Goal: Find specific page/section: Find specific page/section

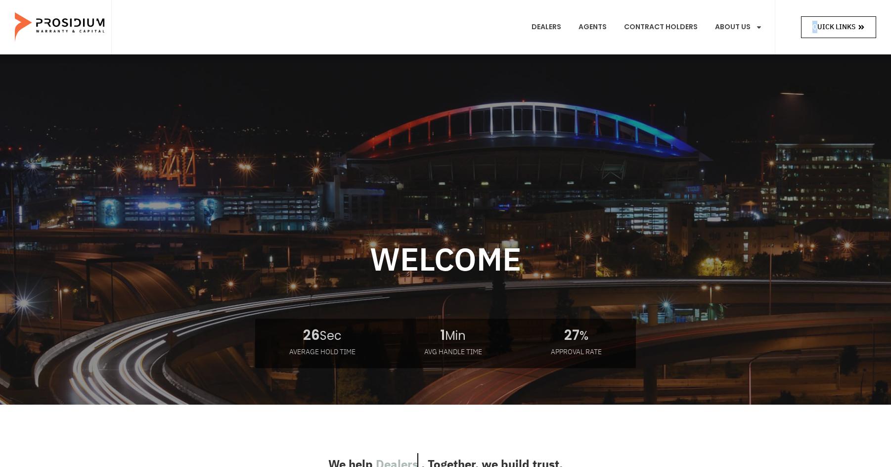
click at [818, 16] on div "Quick Links" at bounding box center [825, 27] width 101 height 54
drag, startPoint x: 818, startPoint y: 16, endPoint x: 814, endPoint y: 27, distance: 11.1
click at [814, 27] on span "Quick Links" at bounding box center [833, 27] width 43 height 12
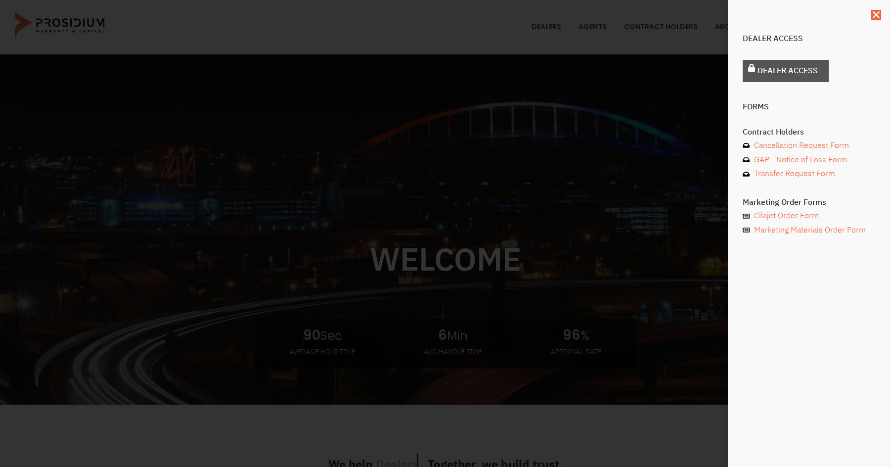
click at [764, 69] on span "Dealer Access" at bounding box center [787, 71] width 60 height 14
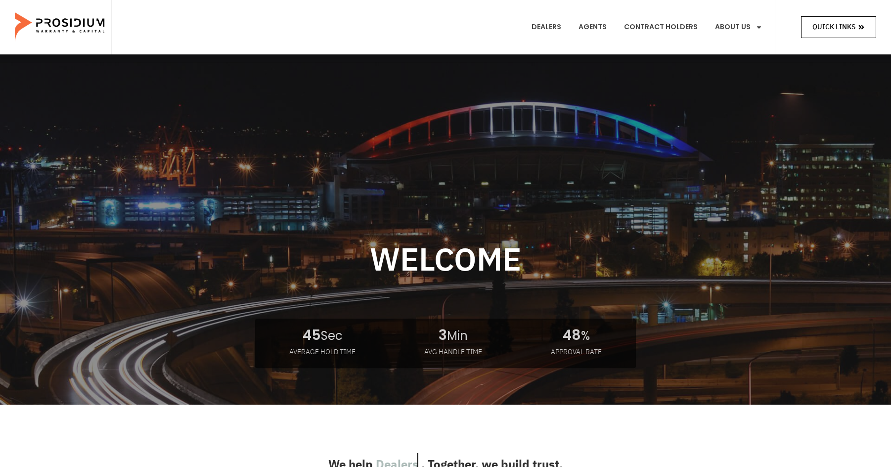
click at [838, 28] on span "Quick Links" at bounding box center [833, 27] width 43 height 12
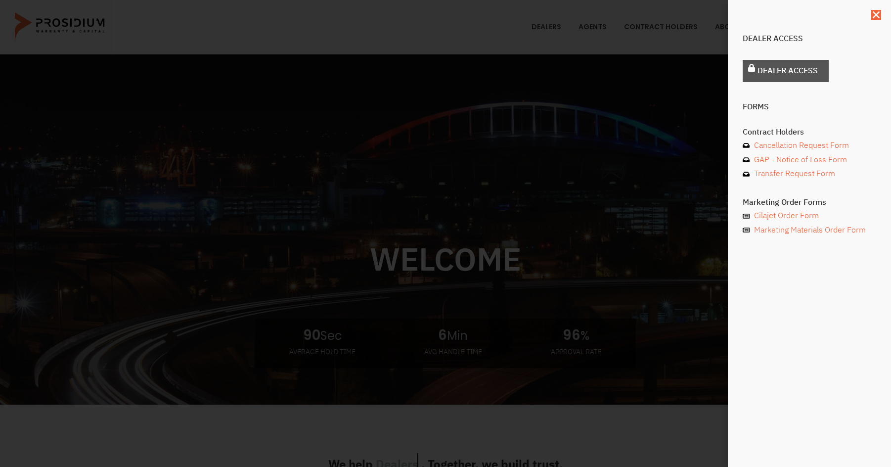
click at [766, 70] on span "Dealer Access" at bounding box center [787, 71] width 60 height 14
click at [878, 15] on icon "Close" at bounding box center [876, 15] width 10 height 10
